Goal: Find specific page/section: Find specific page/section

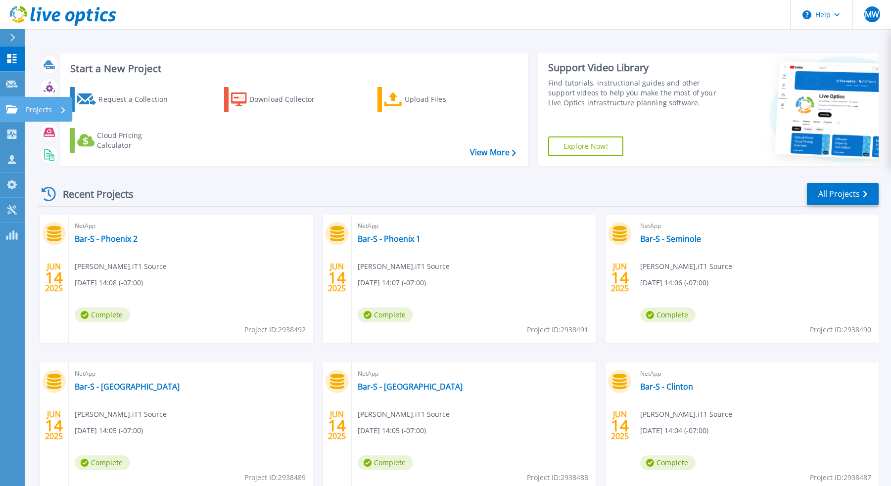
click at [15, 111] on icon at bounding box center [12, 109] width 12 height 8
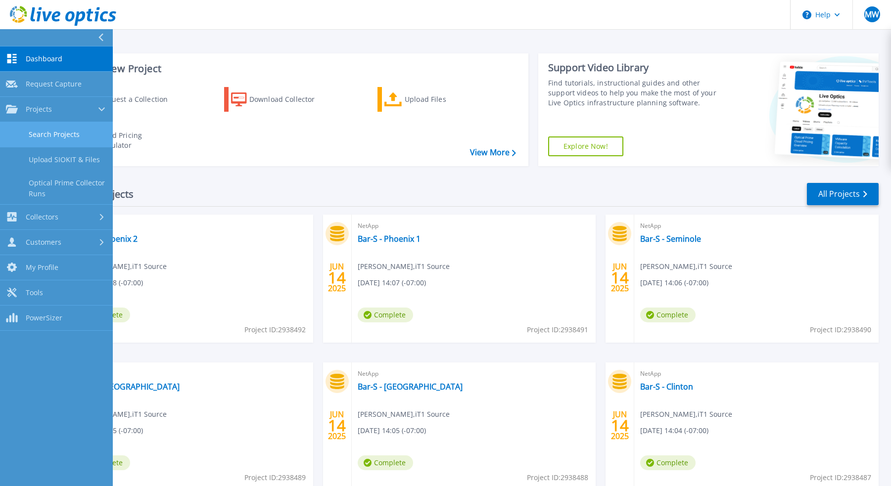
click at [31, 141] on link "Search Projects" at bounding box center [56, 134] width 113 height 25
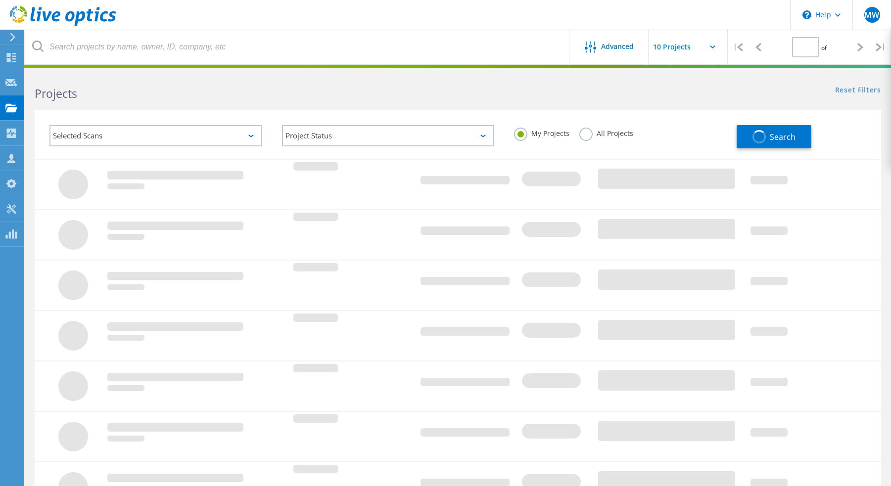
type input "1"
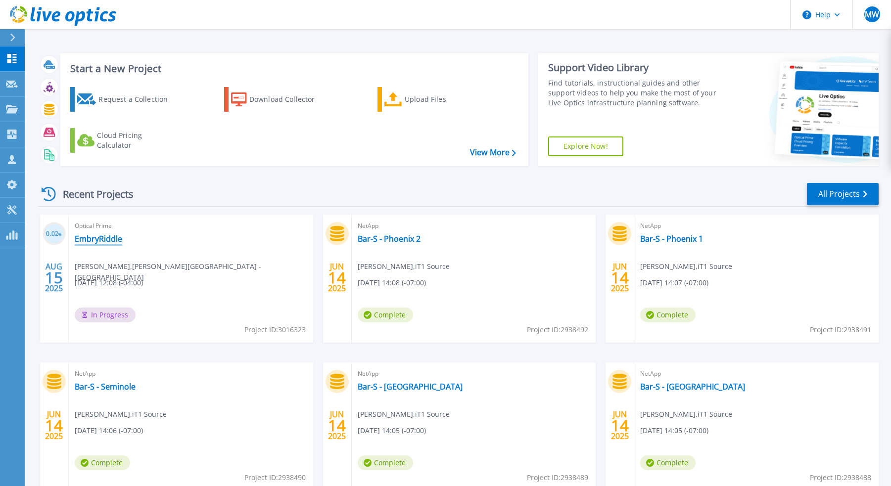
click at [95, 236] on link "EmbryRiddle" at bounding box center [99, 239] width 48 height 10
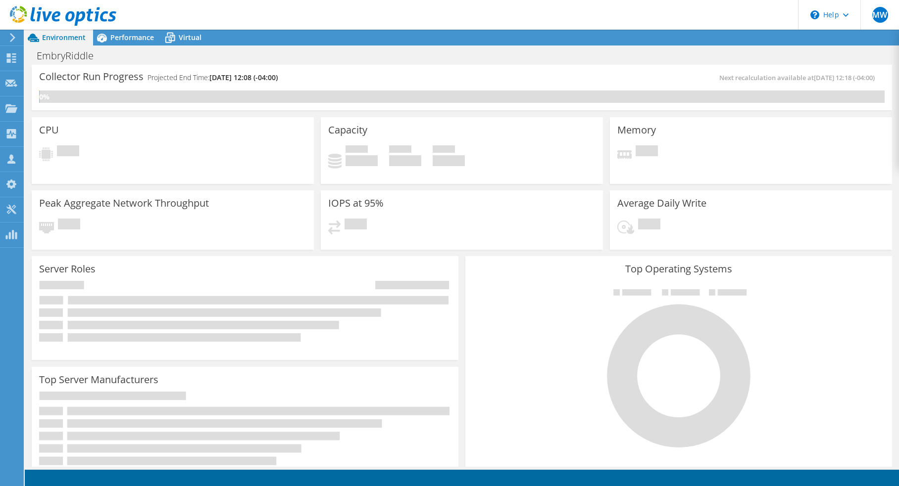
click at [40, 37] on icon at bounding box center [33, 37] width 17 height 17
